Goal: Information Seeking & Learning: Learn about a topic

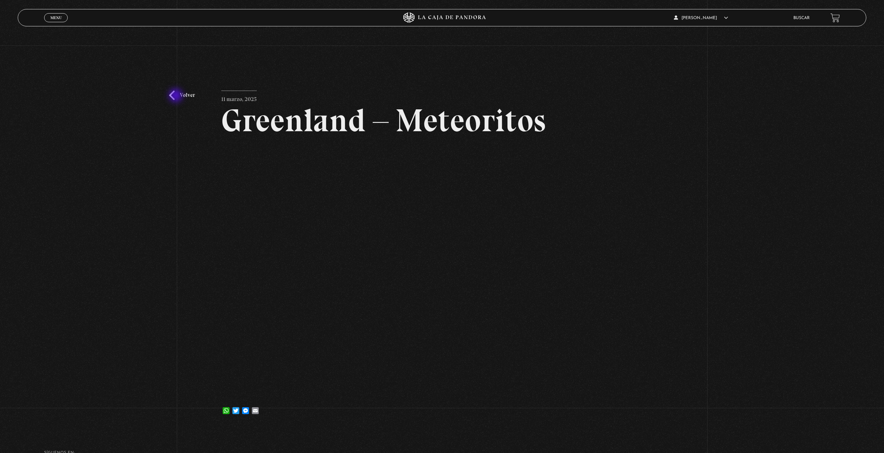
click at [176, 96] on link "Volver" at bounding box center [182, 95] width 26 height 9
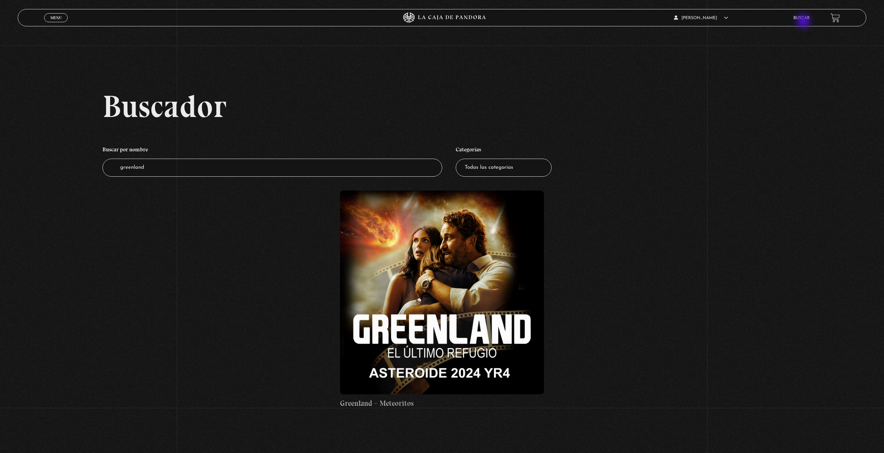
click at [803, 22] on li "Buscar" at bounding box center [801, 17] width 16 height 11
click at [801, 19] on link "Buscar" at bounding box center [801, 18] width 16 height 4
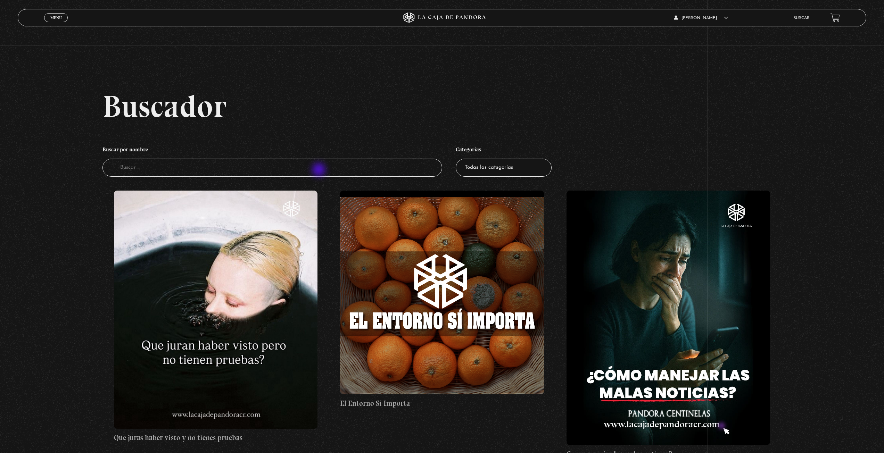
click at [319, 170] on input "Buscador" at bounding box center [271, 168] width 339 height 18
type input "shakira"
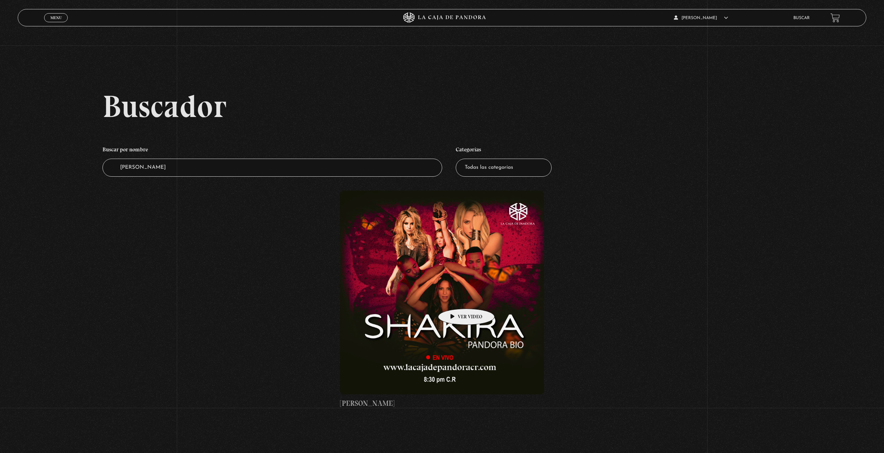
click at [455, 298] on figure at bounding box center [441, 292] width 203 height 203
